Goal: Information Seeking & Learning: Learn about a topic

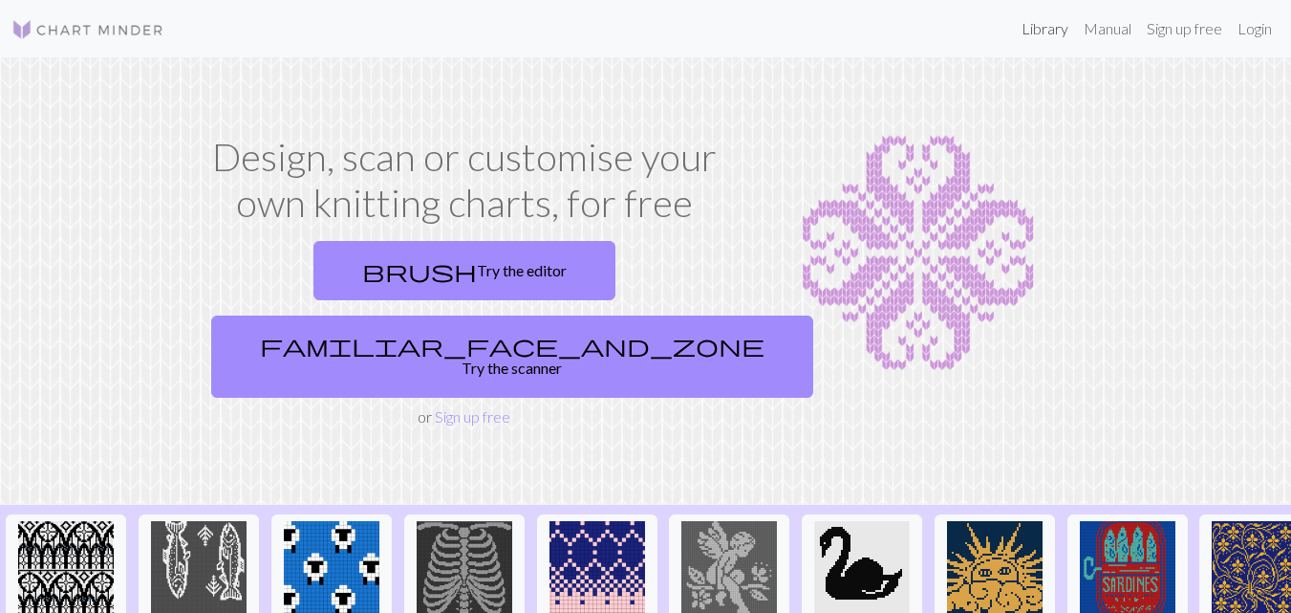
click at [1030, 30] on link "Library" at bounding box center [1045, 29] width 62 height 38
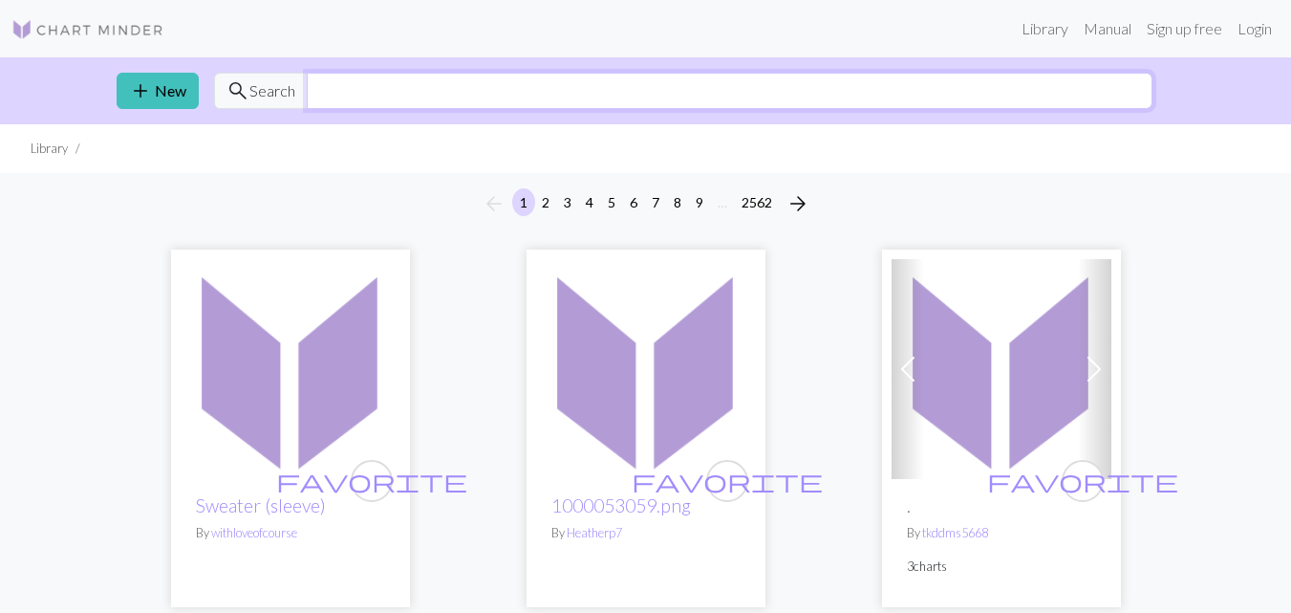
click at [556, 76] on input "text" at bounding box center [730, 91] width 846 height 36
type input "bear"
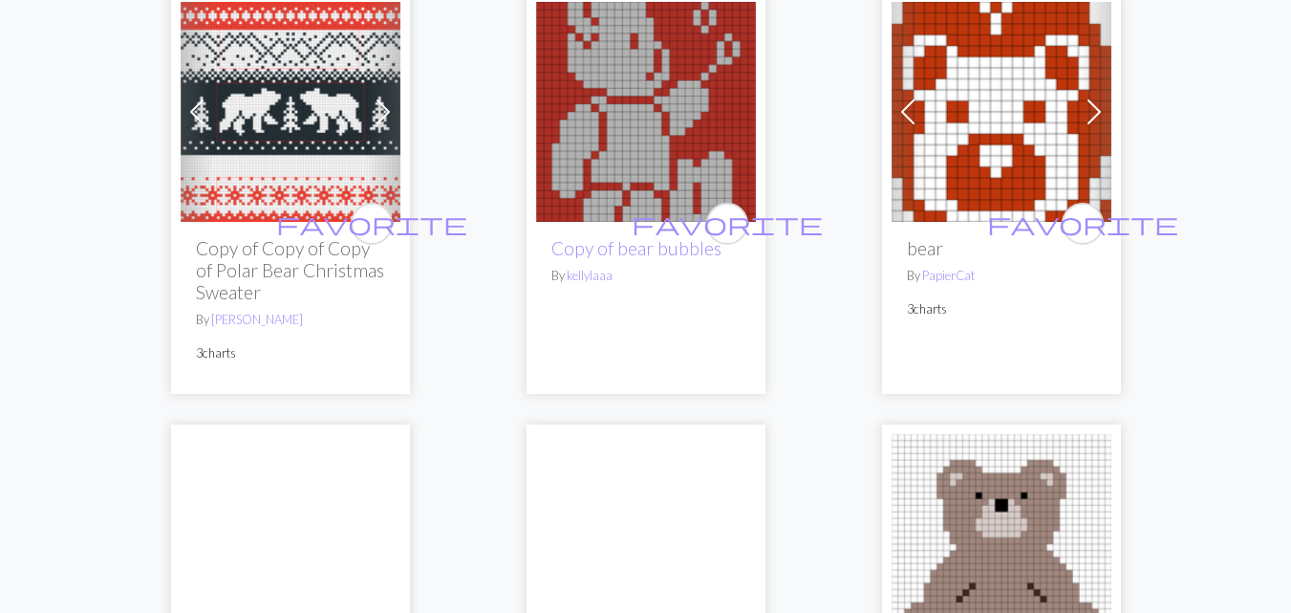
scroll to position [221, 0]
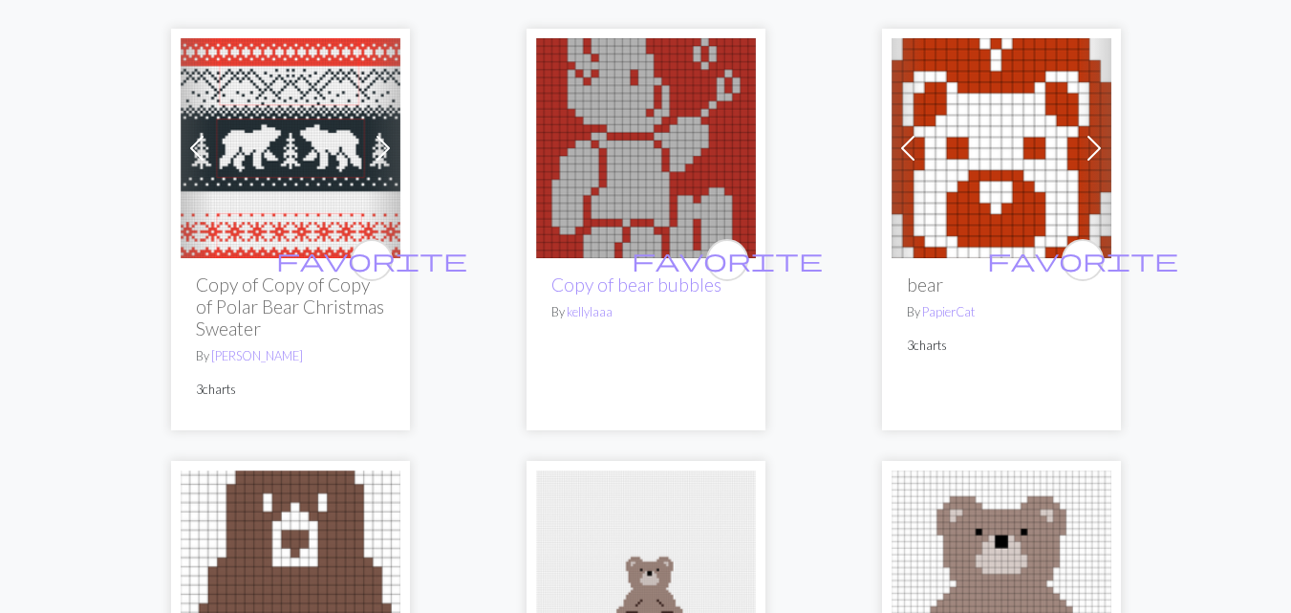
click at [270, 150] on img at bounding box center [291, 148] width 220 height 220
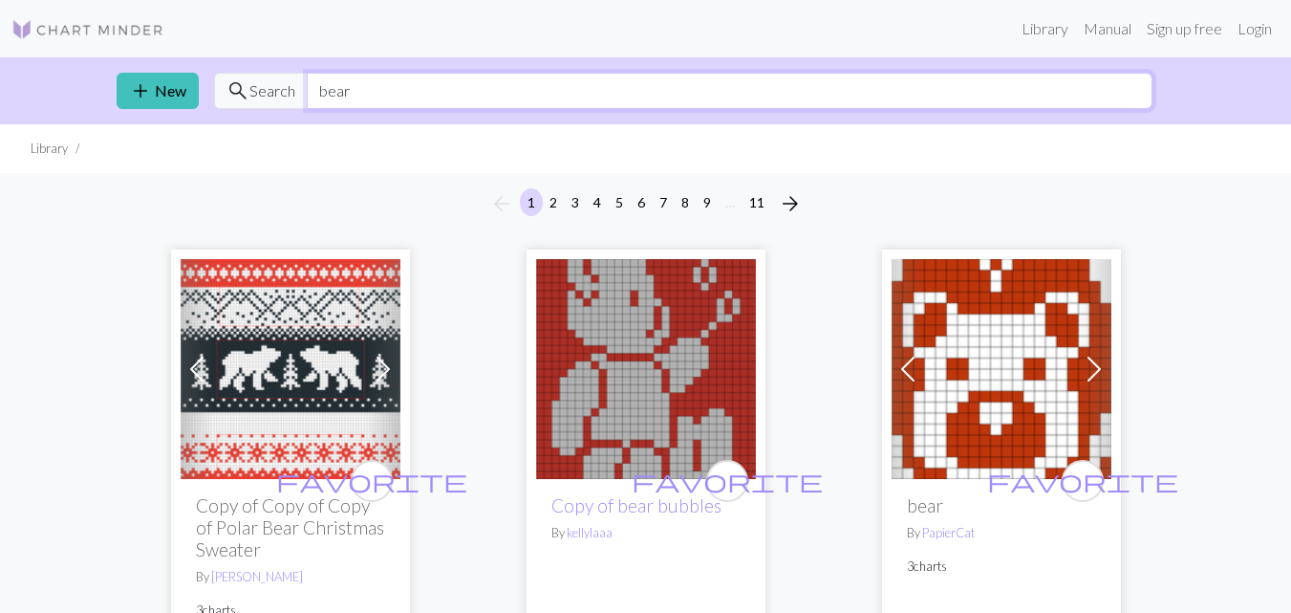
click at [498, 100] on input "bear" at bounding box center [730, 91] width 846 height 36
drag, startPoint x: 490, startPoint y: 96, endPoint x: 173, endPoint y: 93, distance: 317.4
click at [173, 93] on div "add New search Search bear" at bounding box center [646, 90] width 1090 height 67
type input "deer"
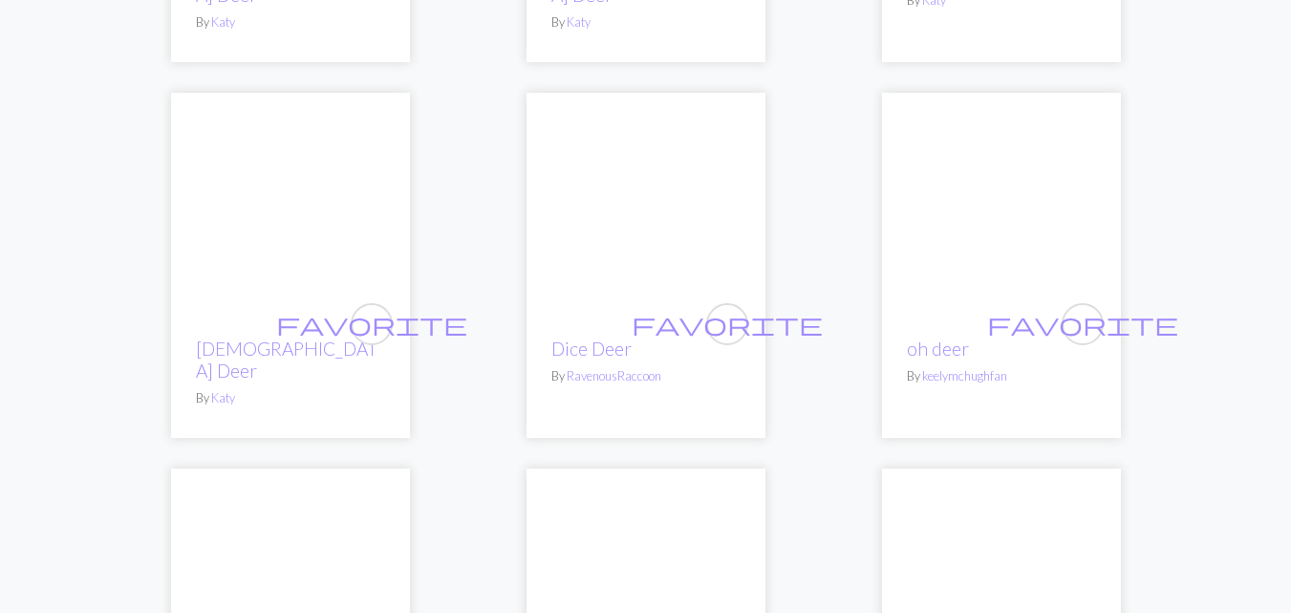
scroll to position [2281, 0]
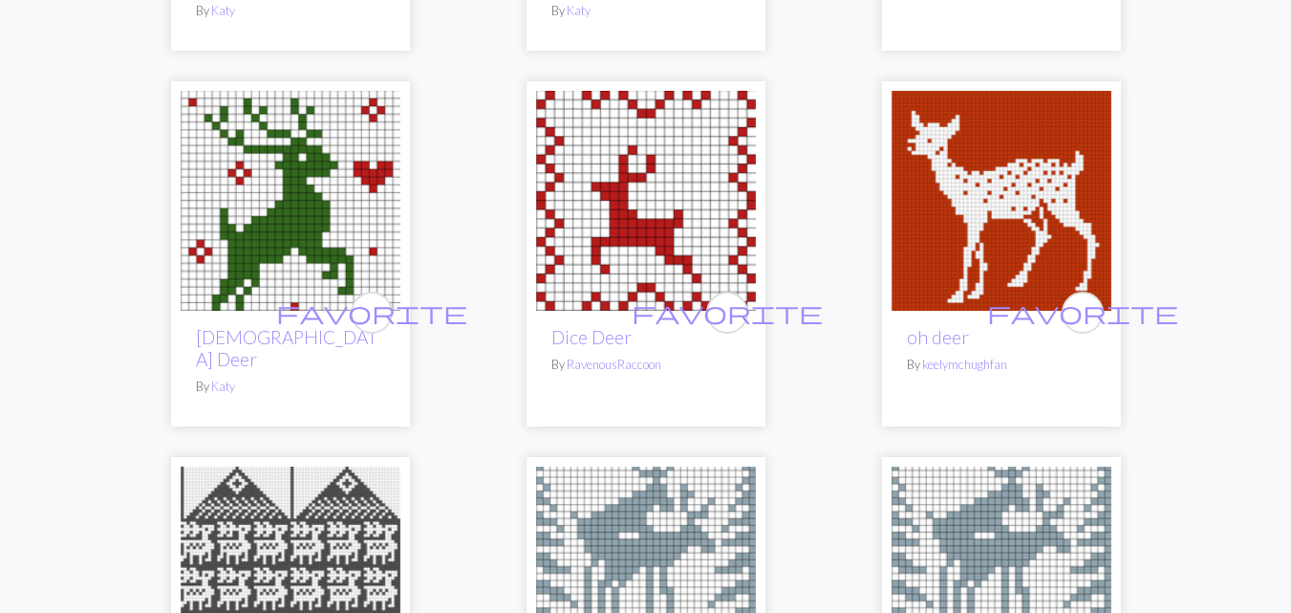
click at [992, 153] on img at bounding box center [1002, 201] width 220 height 220
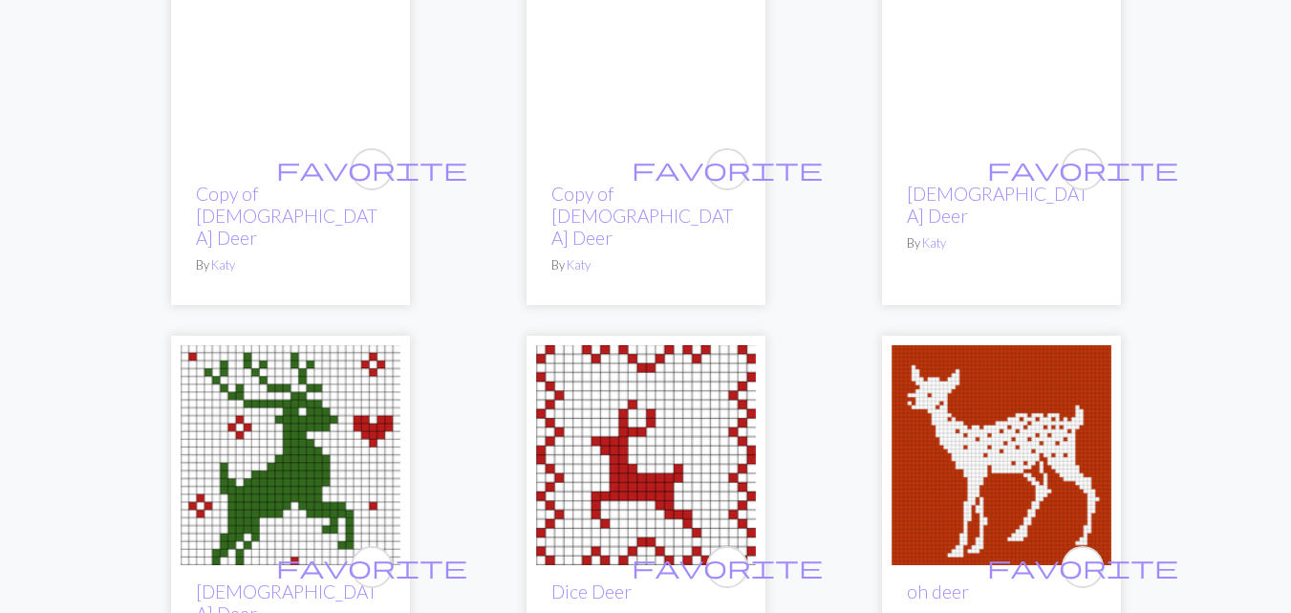
scroll to position [2123, 0]
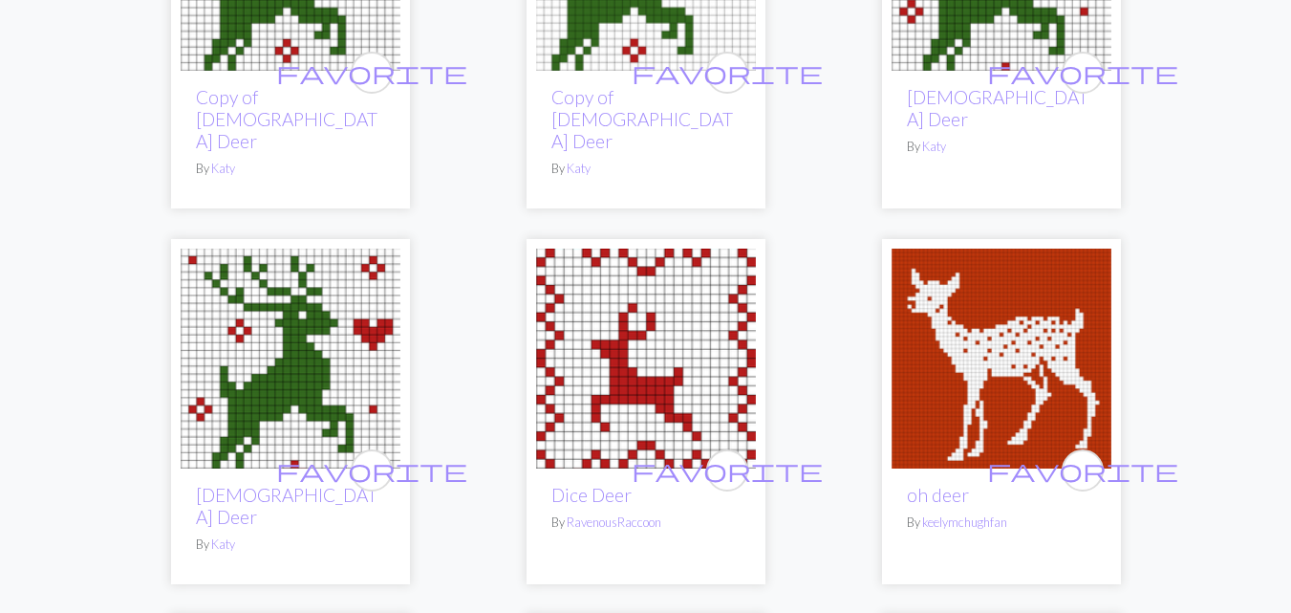
click at [952, 316] on img at bounding box center [1002, 359] width 220 height 220
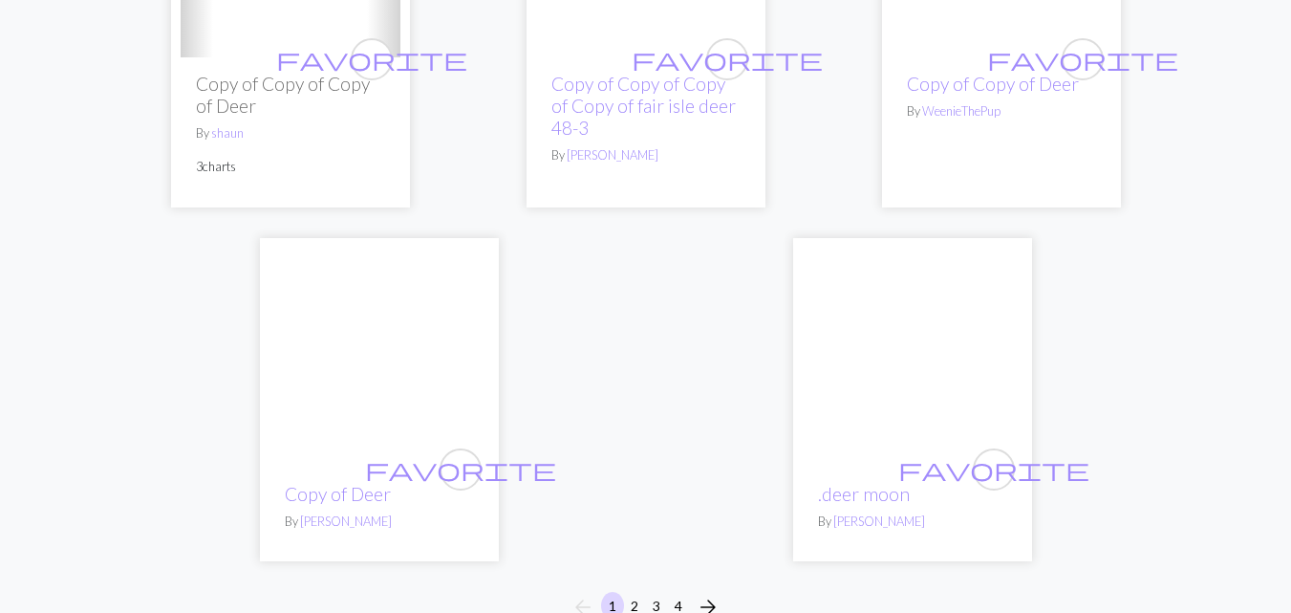
scroll to position [6521, 0]
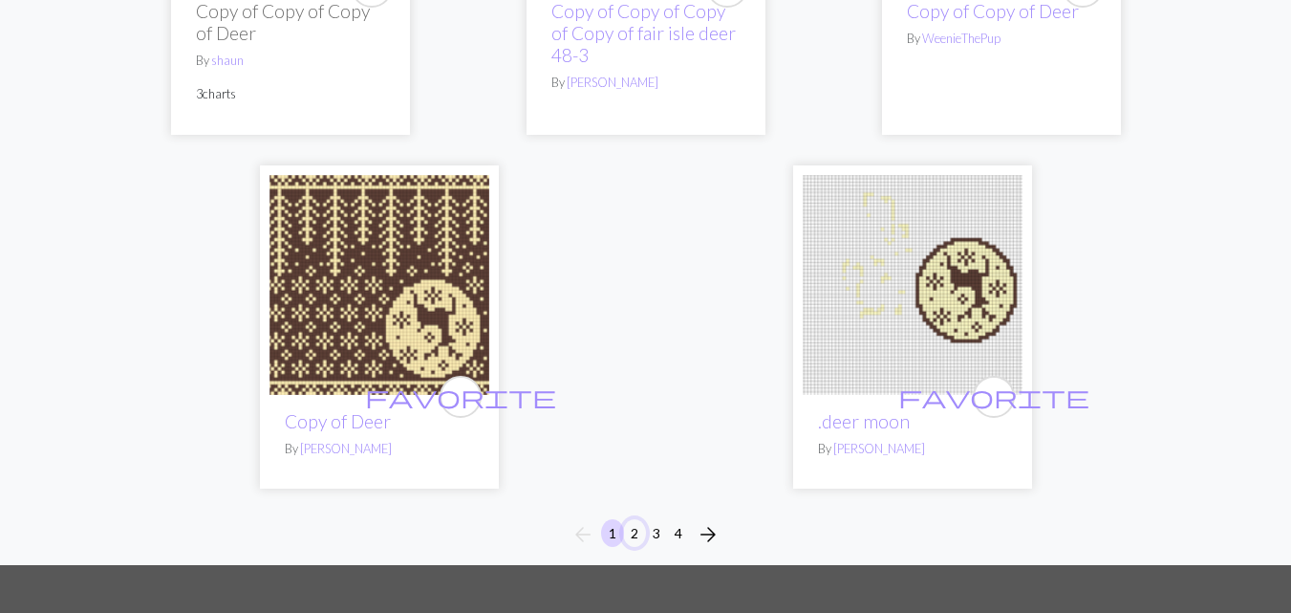
click at [634, 519] on button "2" at bounding box center [634, 533] width 23 height 28
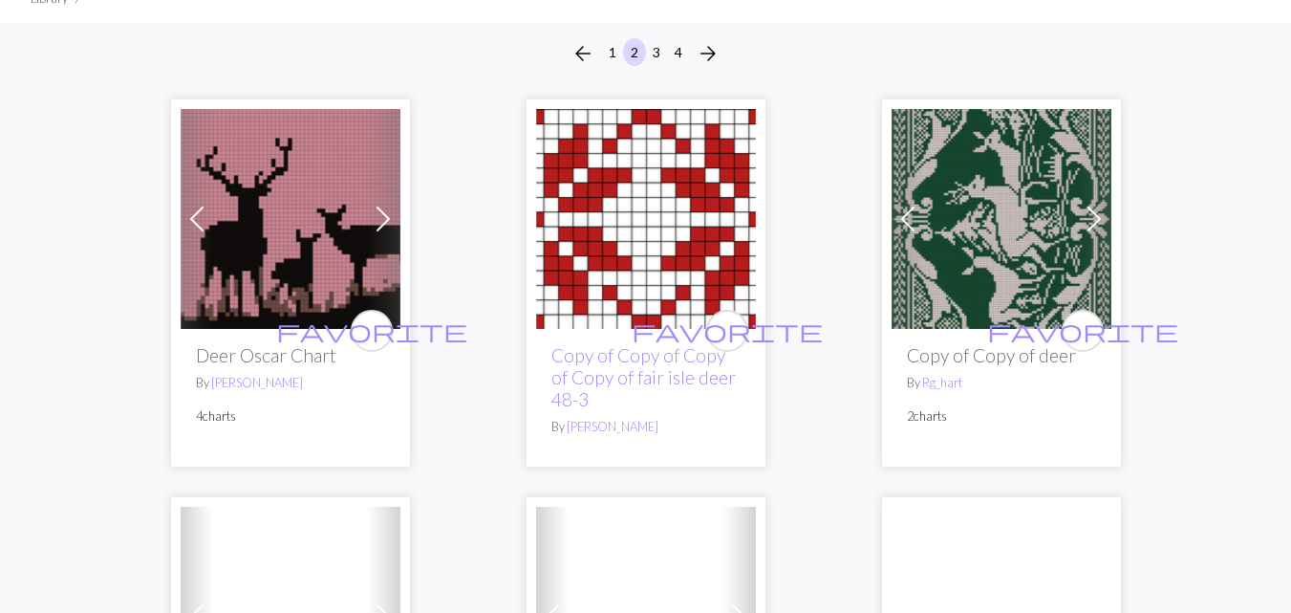
scroll to position [139, 0]
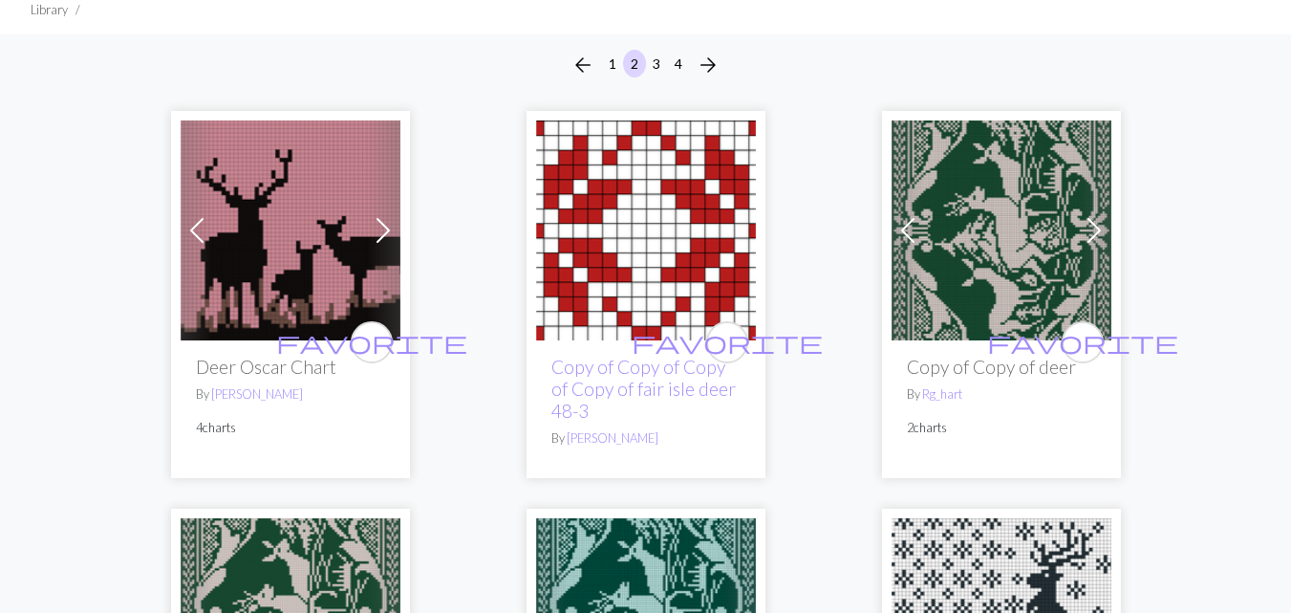
click at [254, 224] on img at bounding box center [291, 230] width 220 height 220
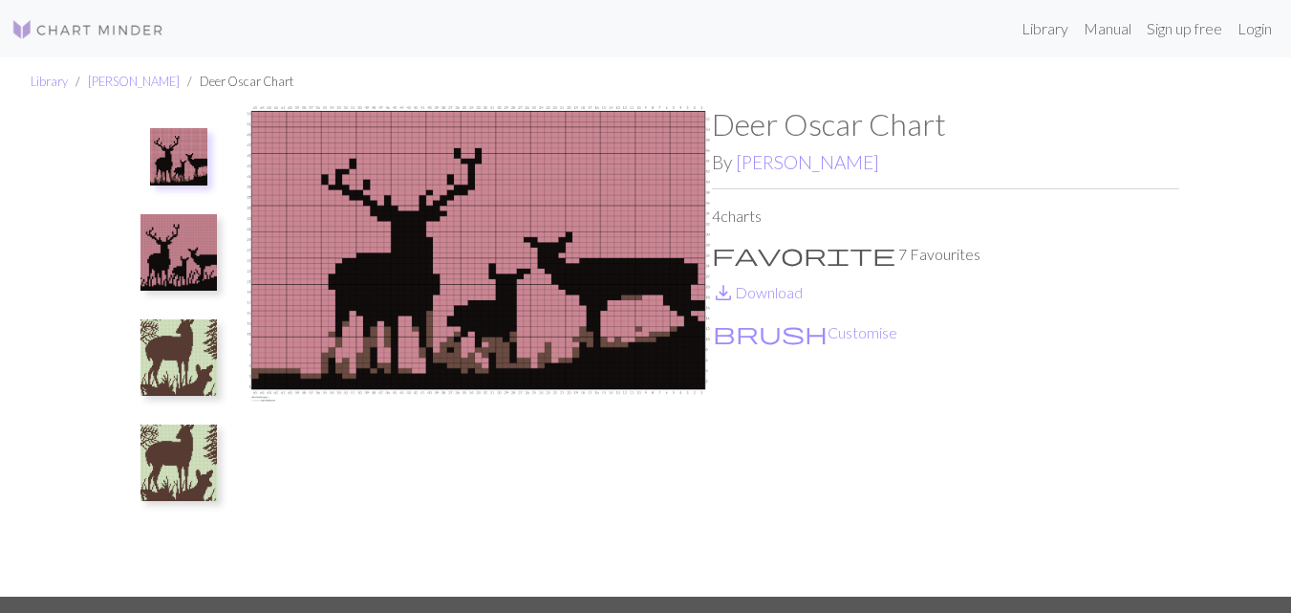
click at [179, 361] on img at bounding box center [179, 357] width 76 height 76
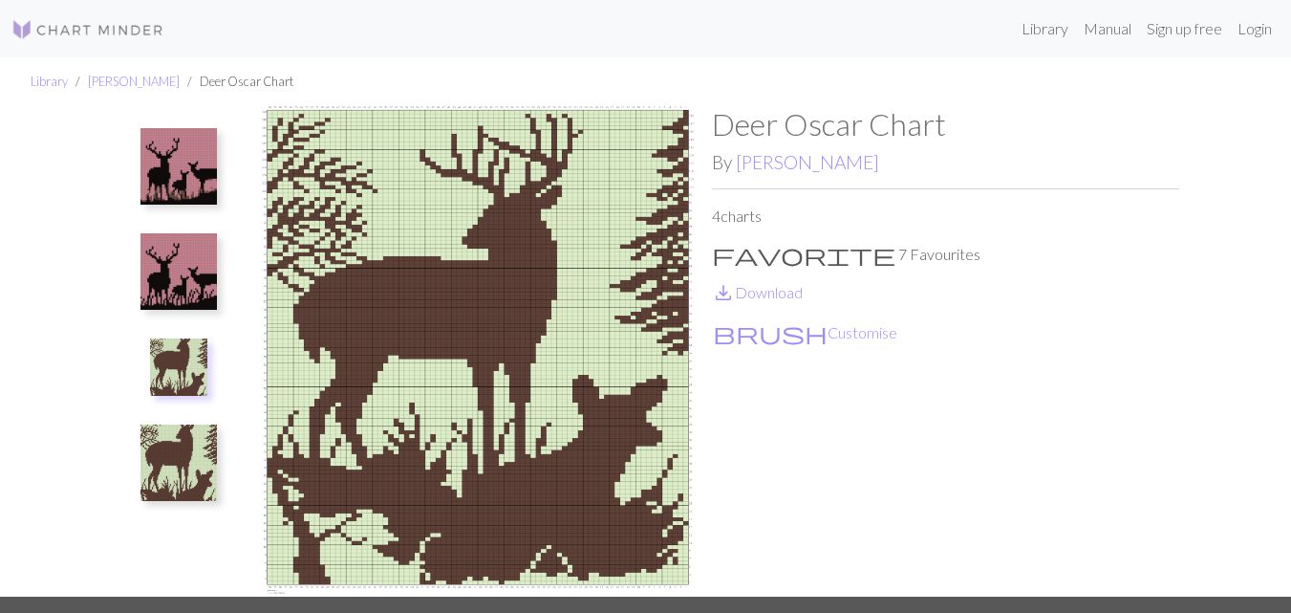
click at [178, 279] on img at bounding box center [179, 271] width 76 height 76
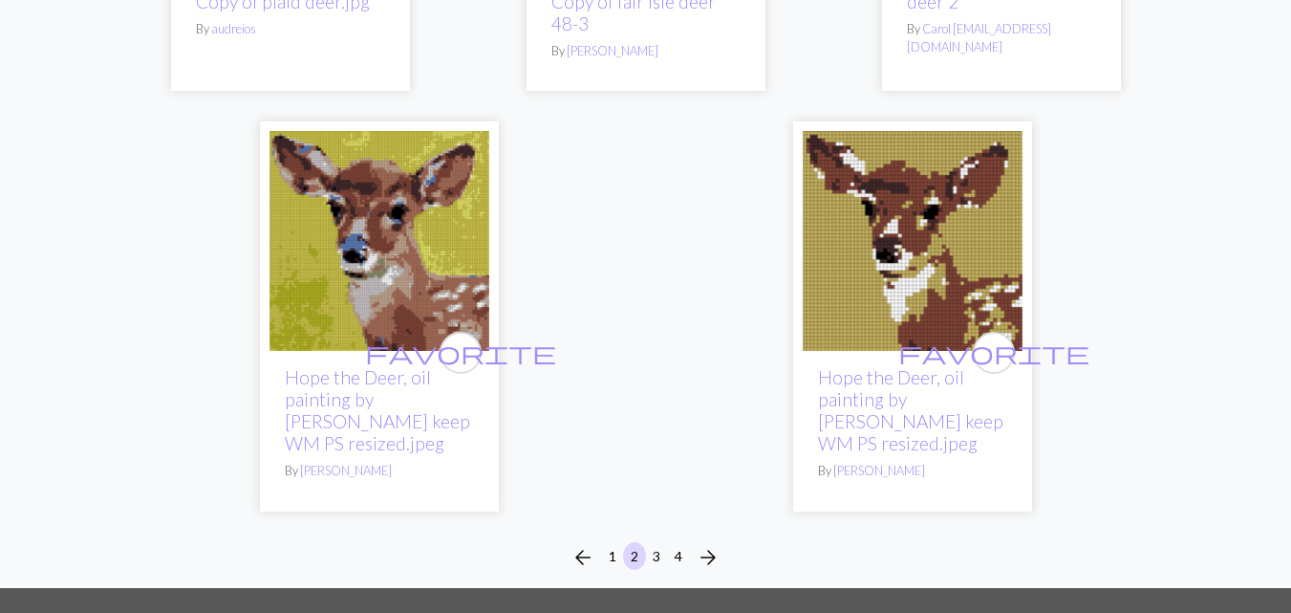
scroll to position [6096, 0]
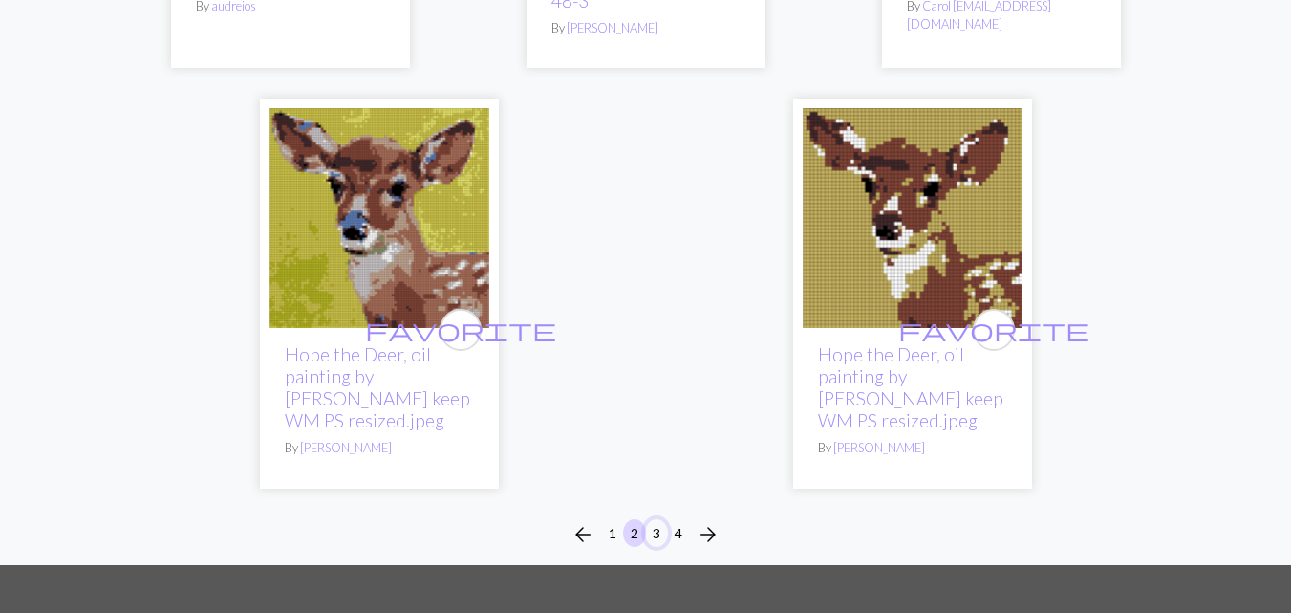
click at [658, 519] on button "3" at bounding box center [656, 533] width 23 height 28
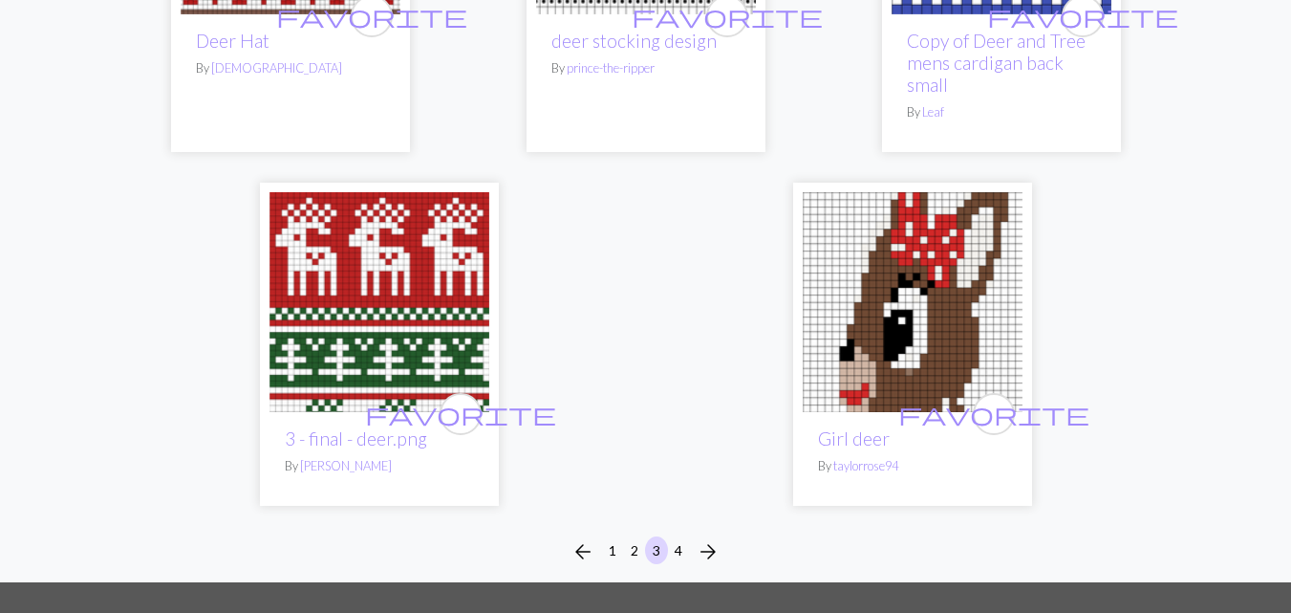
scroll to position [6493, 0]
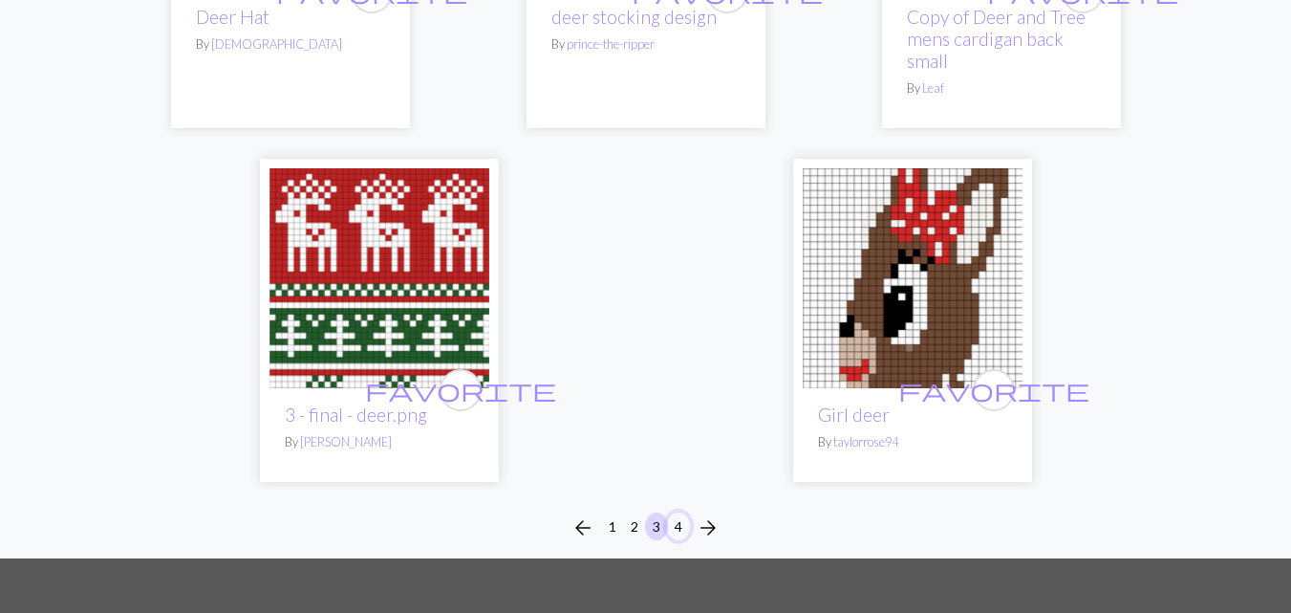
click at [682, 512] on button "4" at bounding box center [678, 526] width 23 height 28
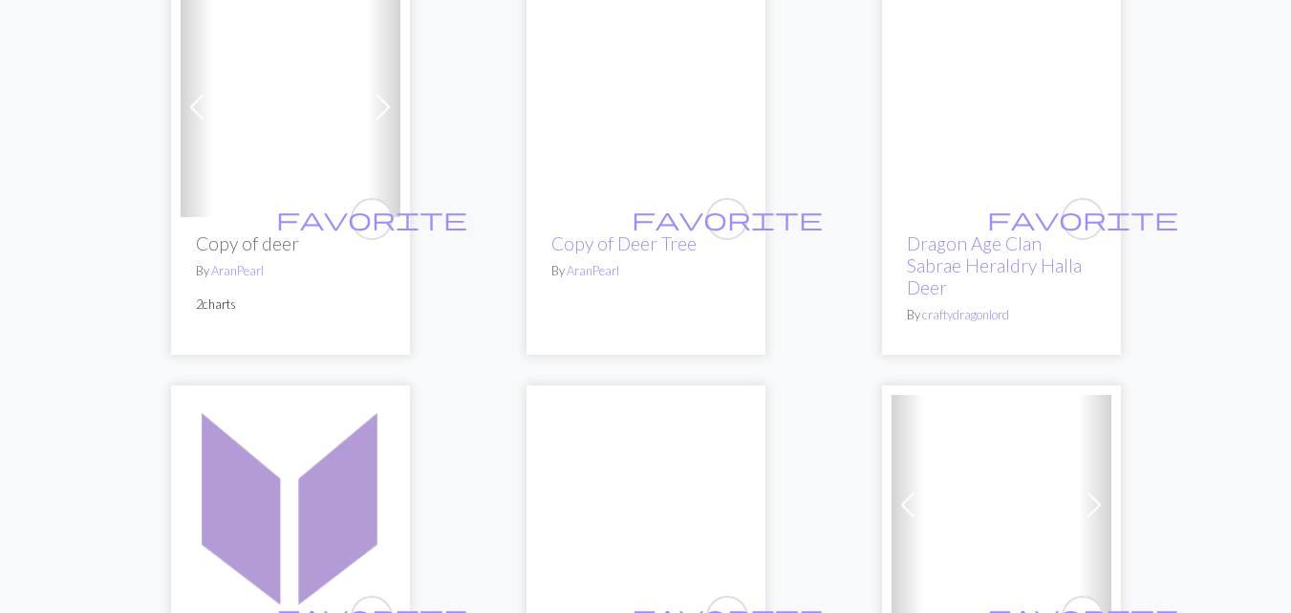
scroll to position [1765, 0]
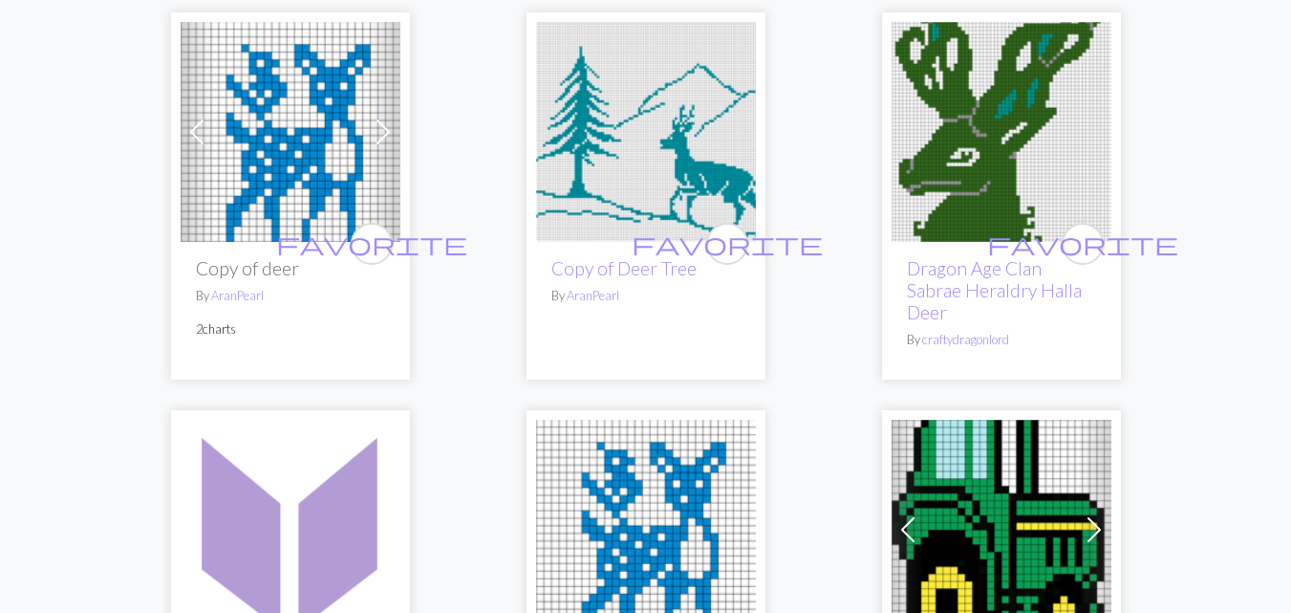
click at [285, 159] on img at bounding box center [291, 132] width 220 height 220
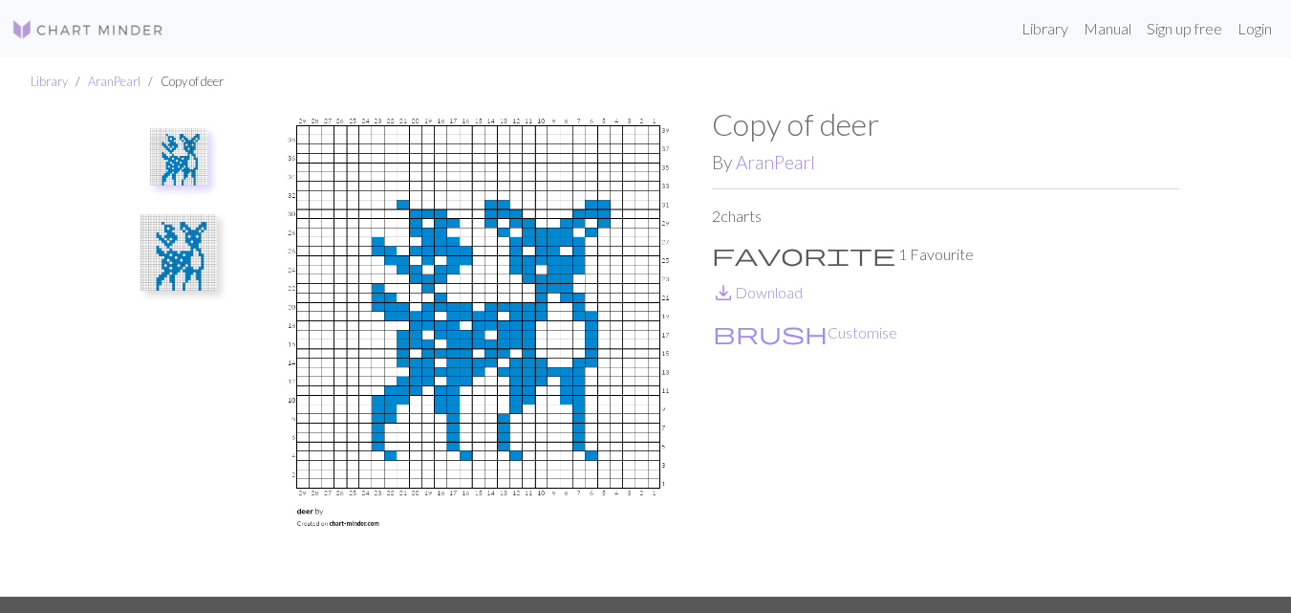
click at [0, 188] on div "Library AranPearl Copy of deer Copy of deer By AranPearl 2 charts favorite 1 Fa…" at bounding box center [645, 326] width 1291 height 539
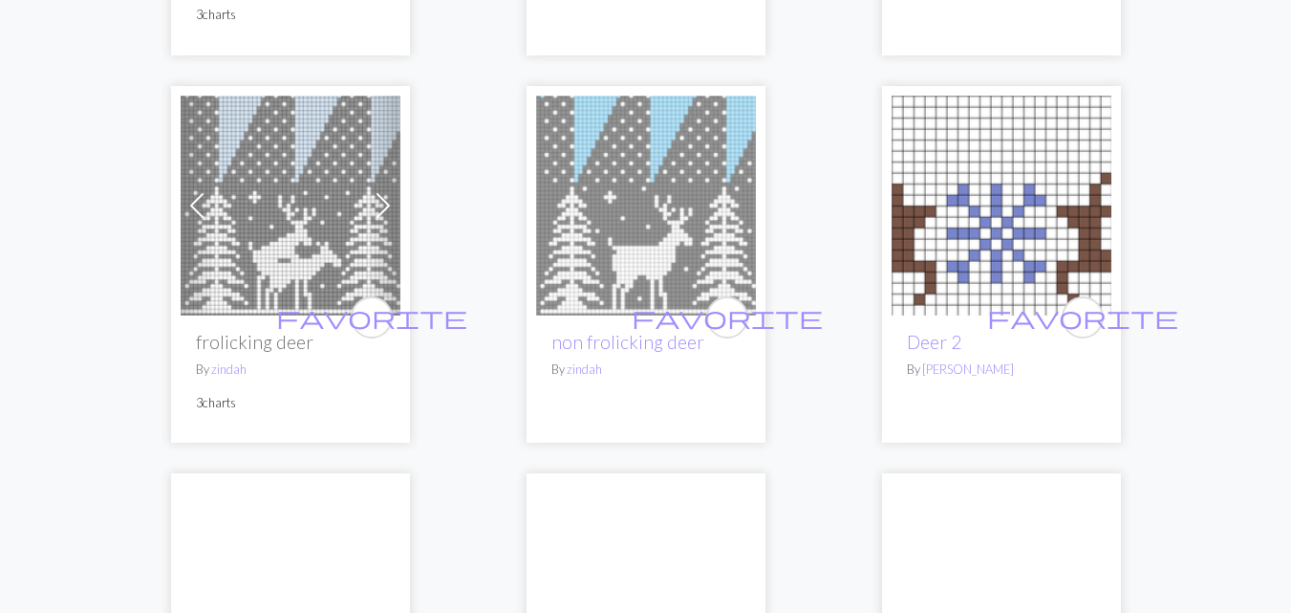
scroll to position [533, 0]
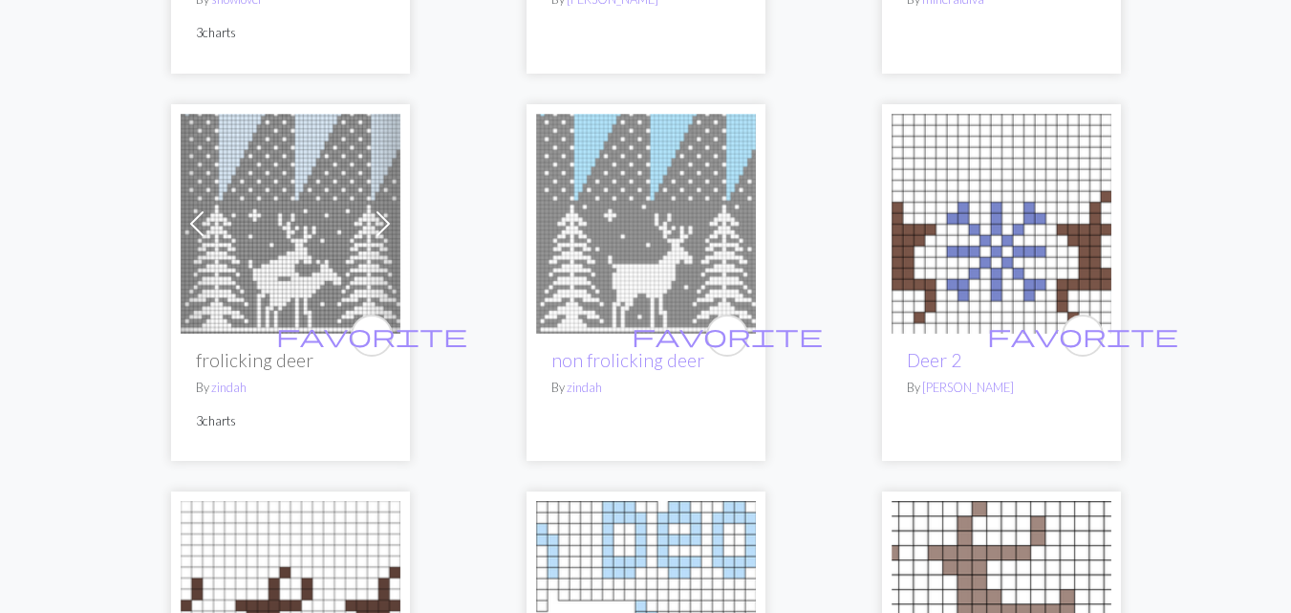
click at [642, 233] on img at bounding box center [646, 224] width 220 height 220
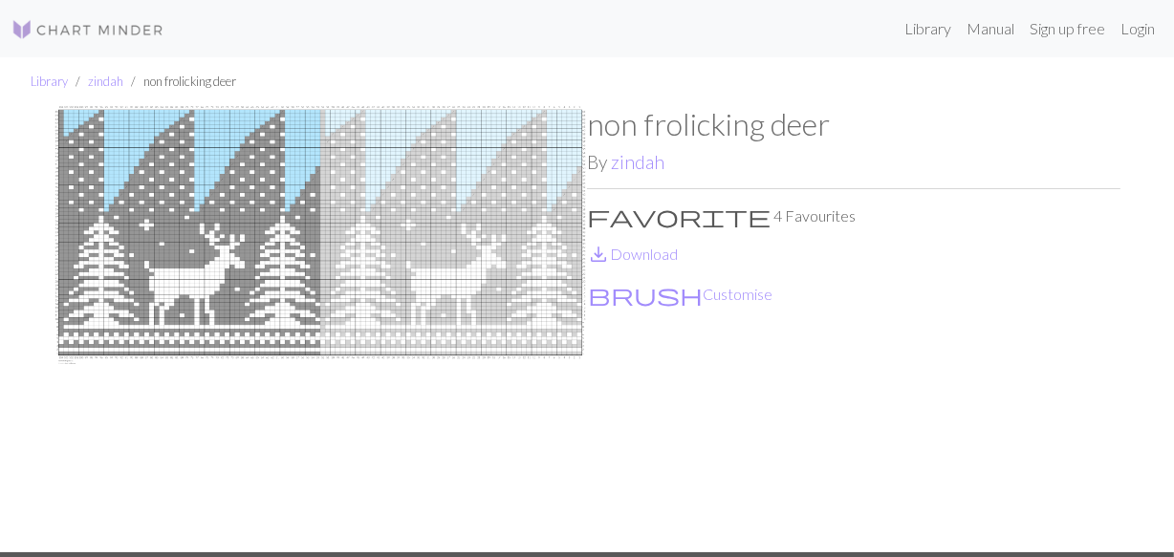
click at [8, 301] on div "Library zindah non frolicking deer non frolicking deer By zindah favorite 4 Fav…" at bounding box center [587, 304] width 1174 height 495
